Goal: Transaction & Acquisition: Purchase product/service

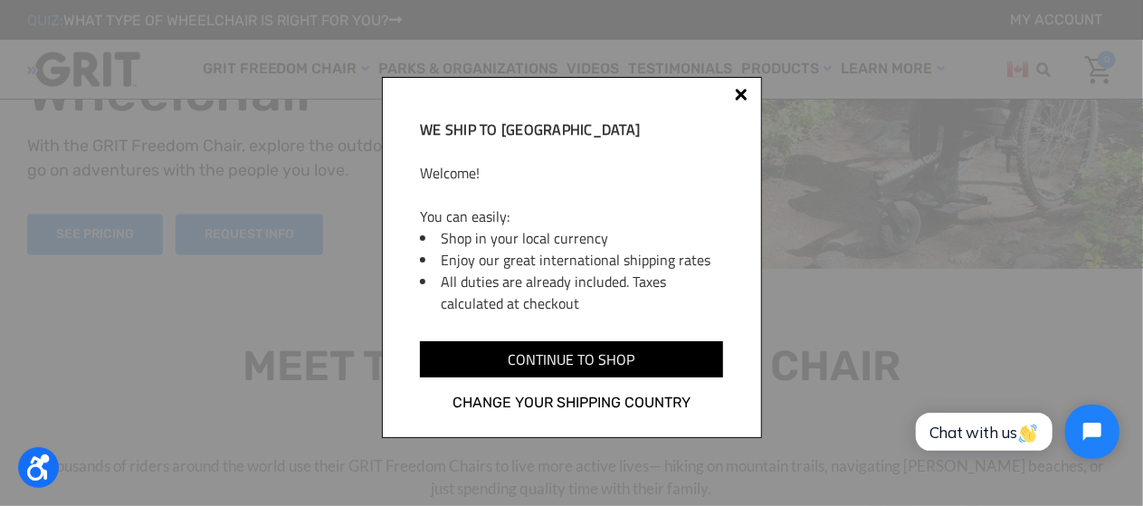
scroll to position [110, 0]
click at [739, 97] on div at bounding box center [741, 94] width 13 height 13
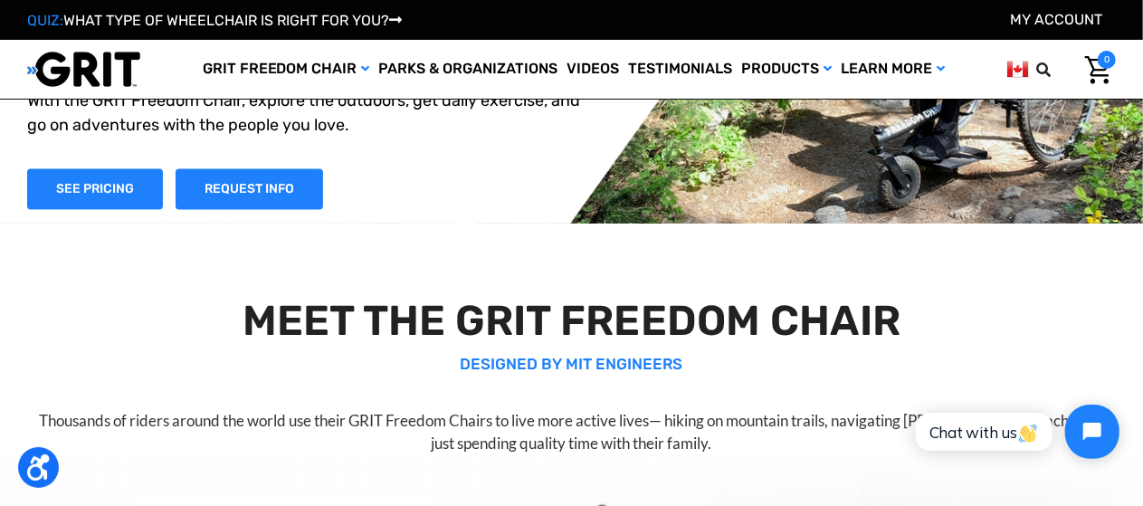
scroll to position [154, 0]
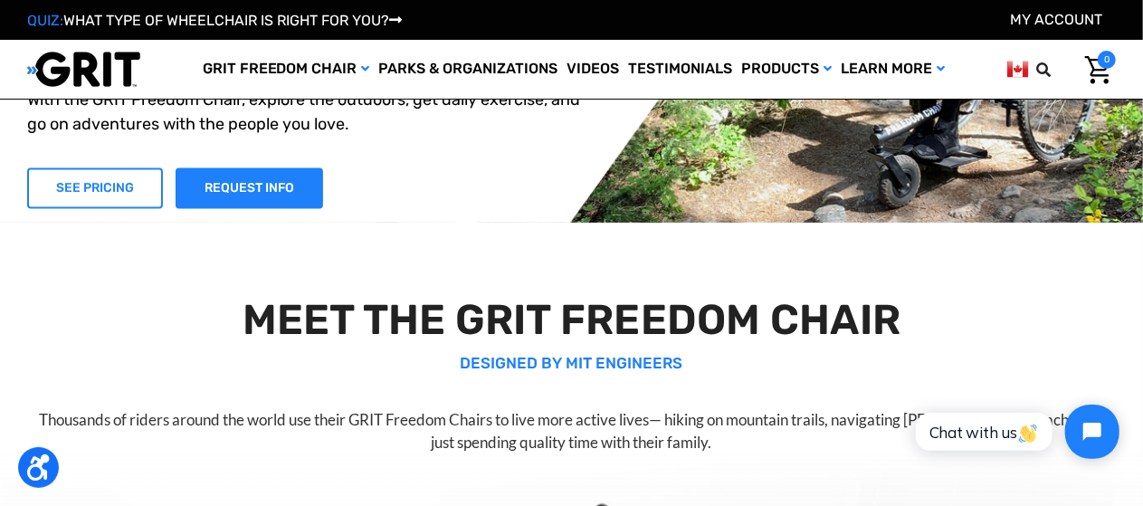
click at [118, 178] on link "SEE PRICING" at bounding box center [95, 187] width 136 height 41
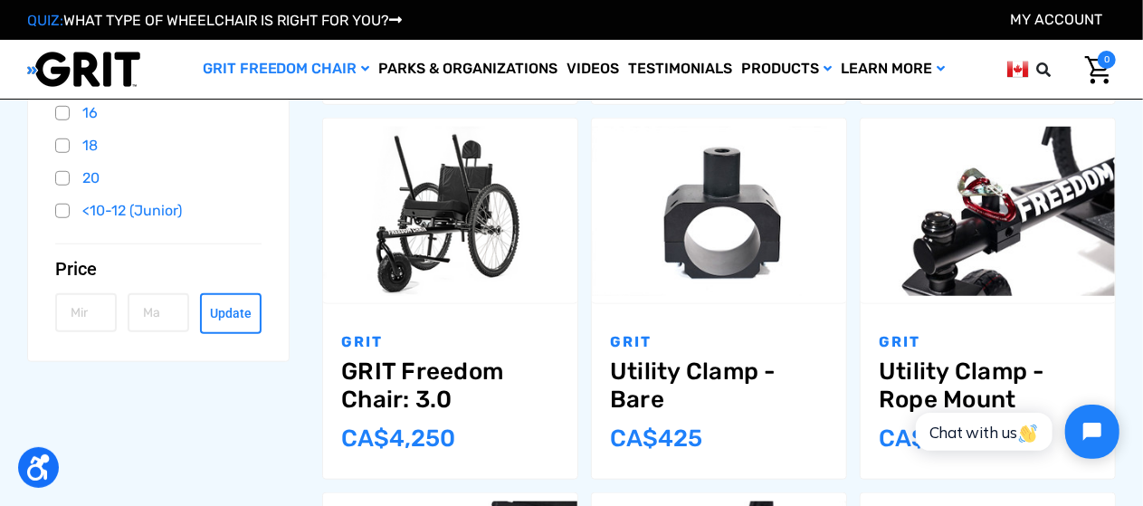
scroll to position [611, 0]
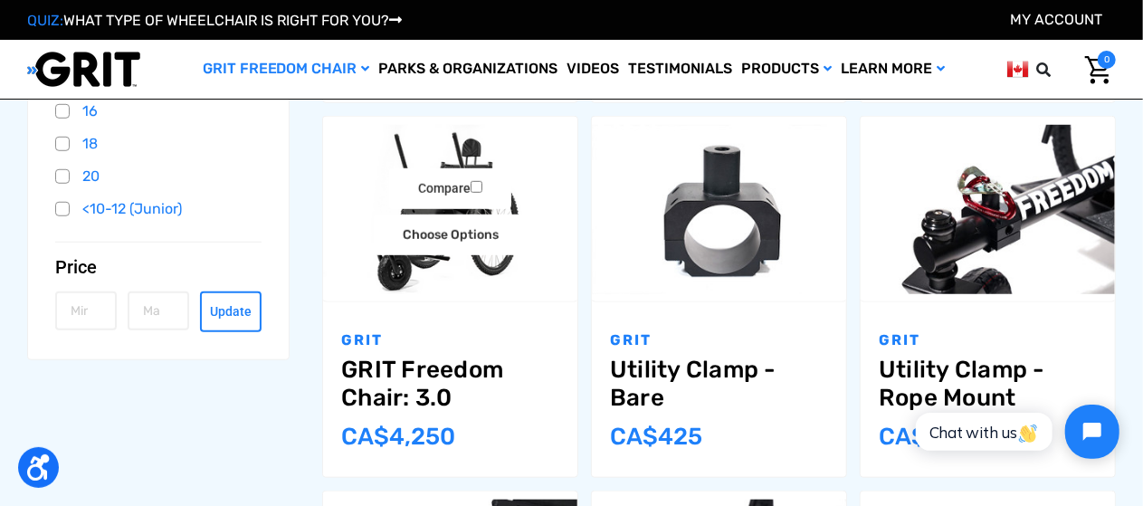
click at [439, 363] on link "GRIT Freedom Chair: 3.0" at bounding box center [450, 384] width 218 height 56
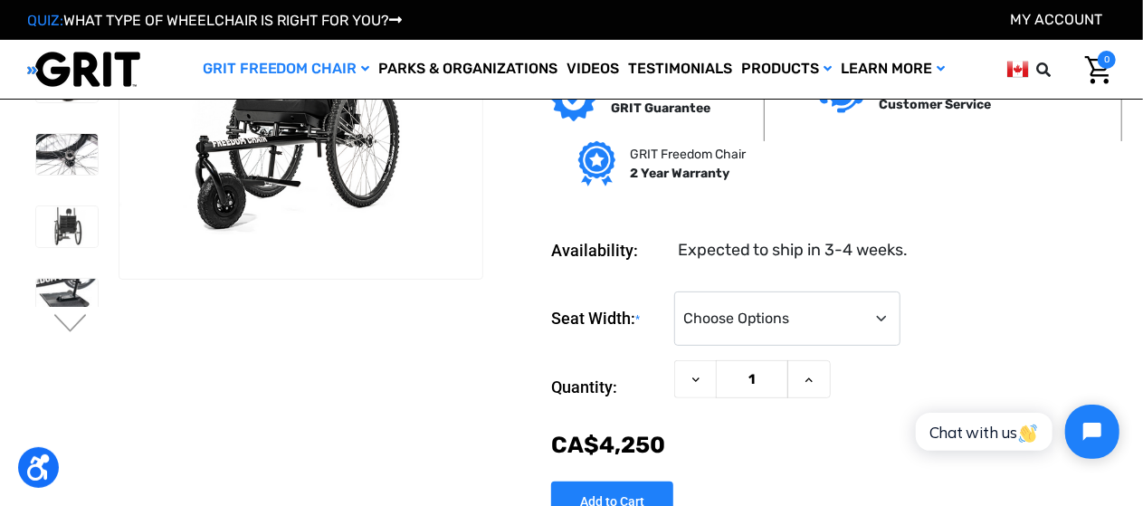
scroll to position [127, 0]
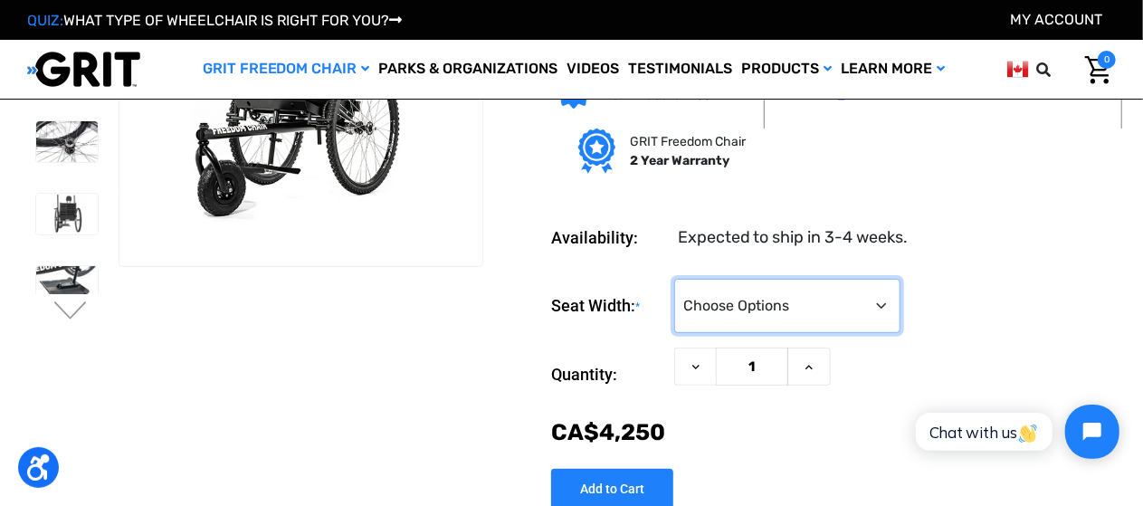
click at [879, 306] on select "Choose Options 16" 18" 20"" at bounding box center [787, 306] width 226 height 54
select select "326"
click at [674, 281] on select "Choose Options 16" 18" 20"" at bounding box center [787, 306] width 226 height 54
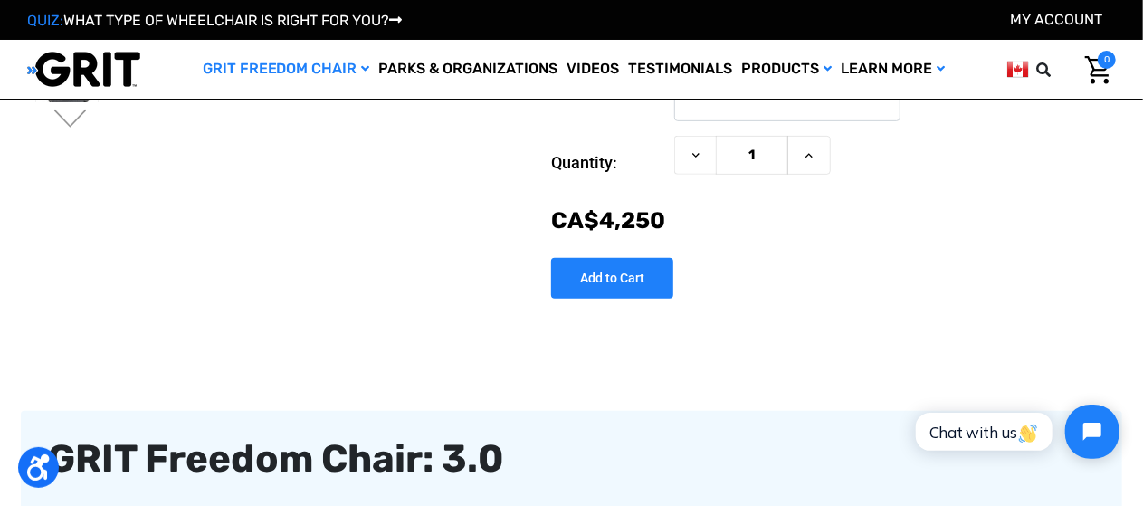
scroll to position [323, 0]
